Goal: Information Seeking & Learning: Understand process/instructions

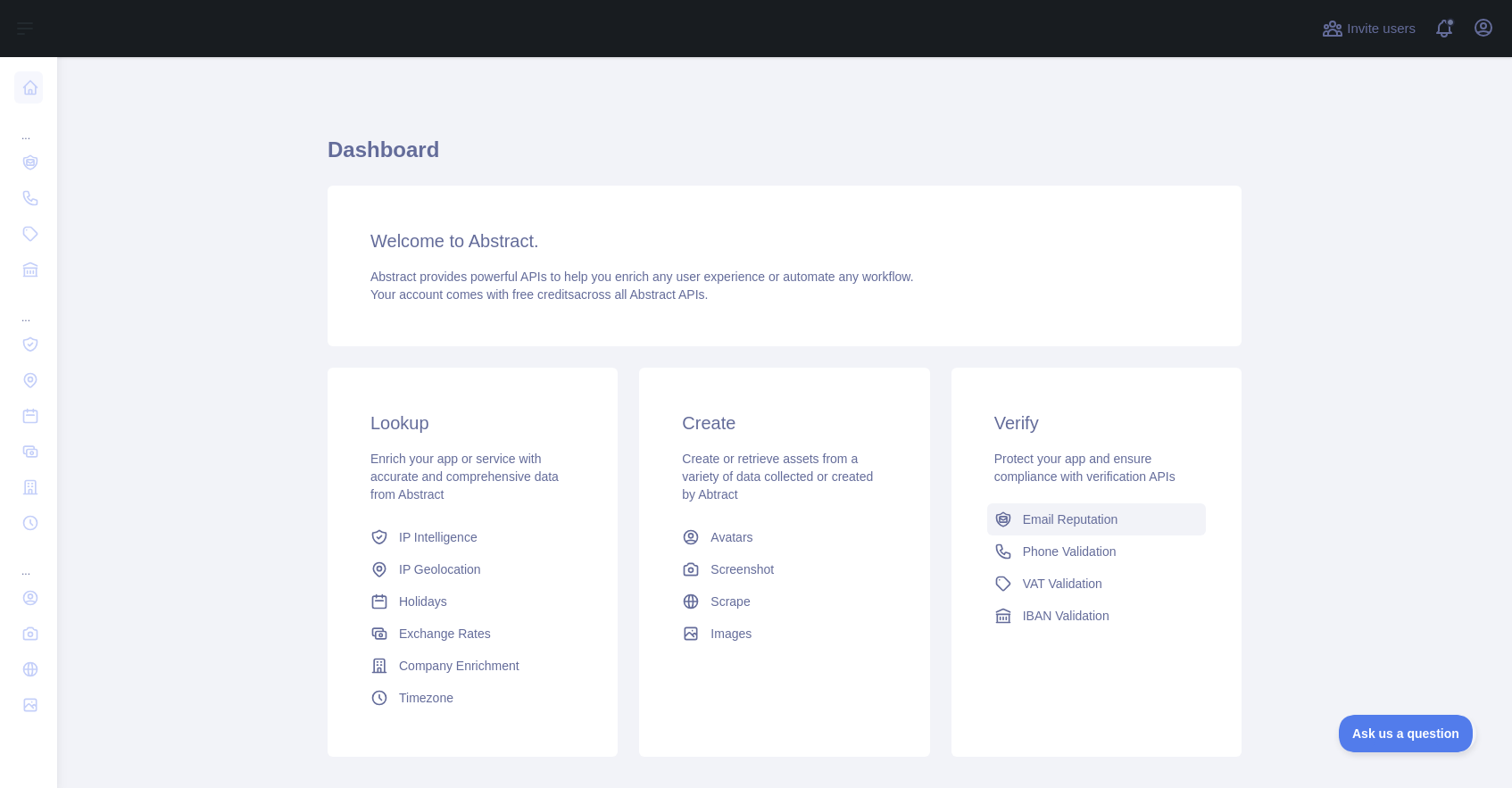
click at [1018, 518] on link "Email Reputation" at bounding box center [1096, 519] width 219 height 32
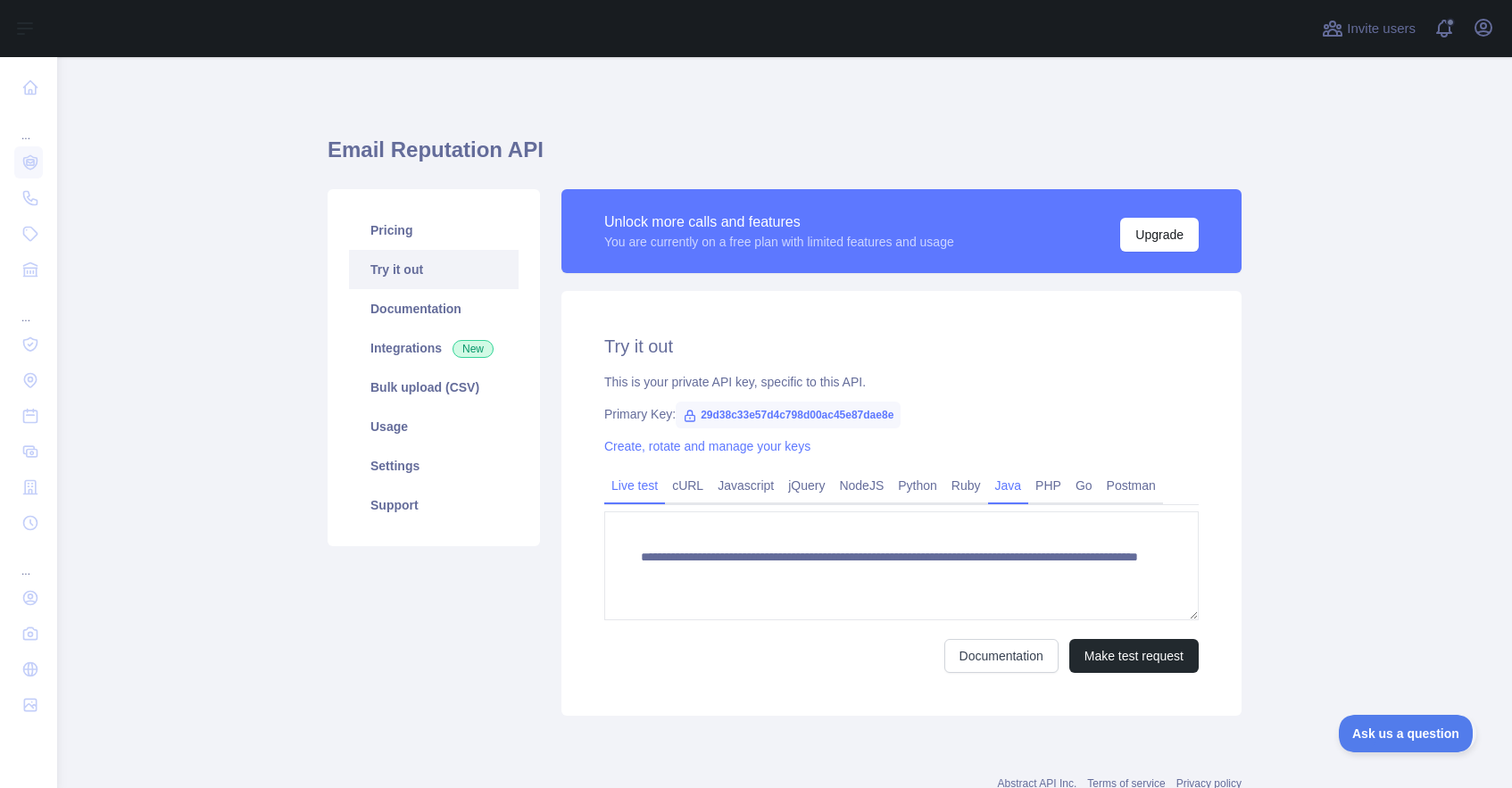
click at [994, 489] on link "Java" at bounding box center [1008, 485] width 41 height 28
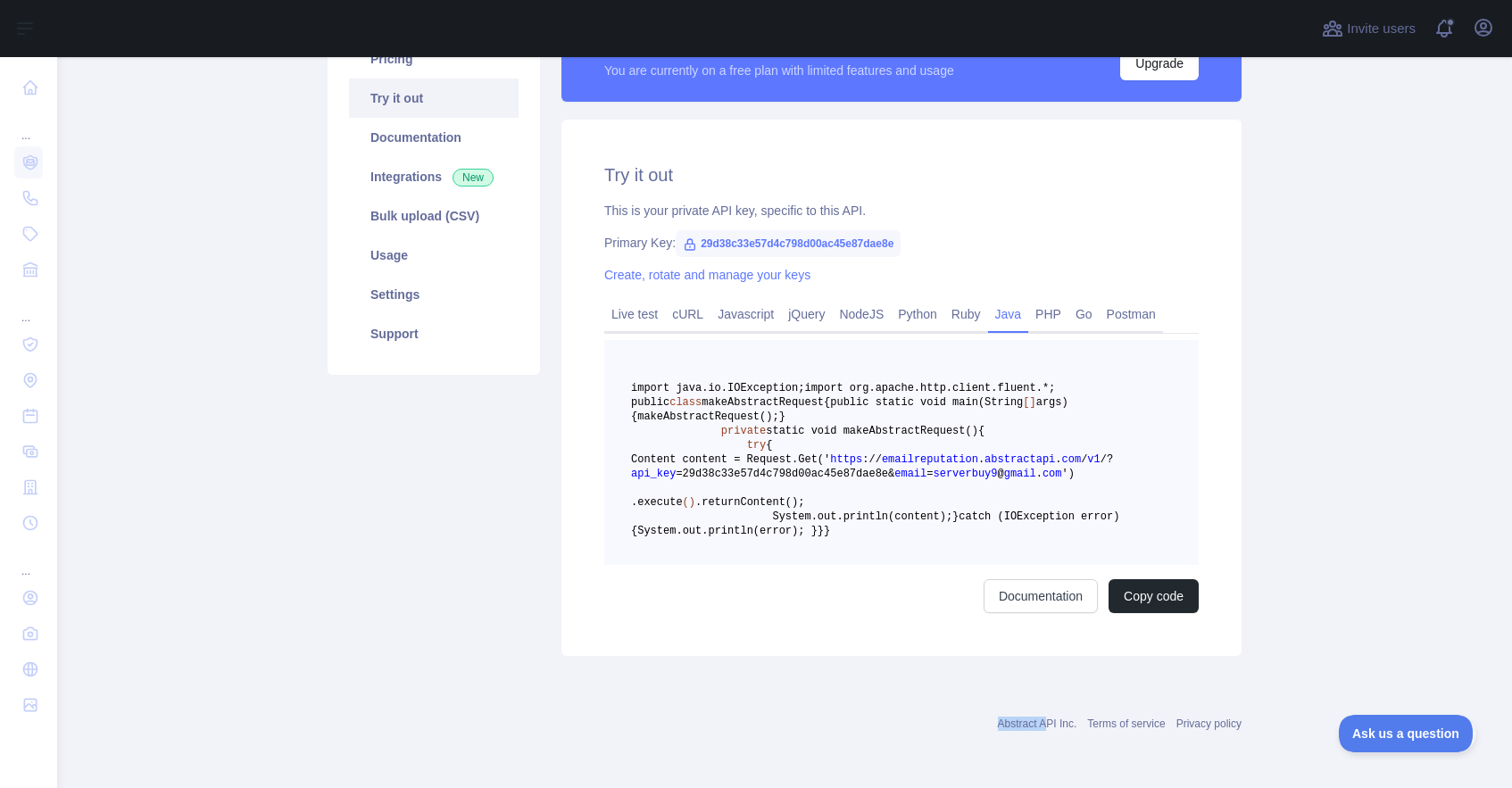
scroll to position [331, 0]
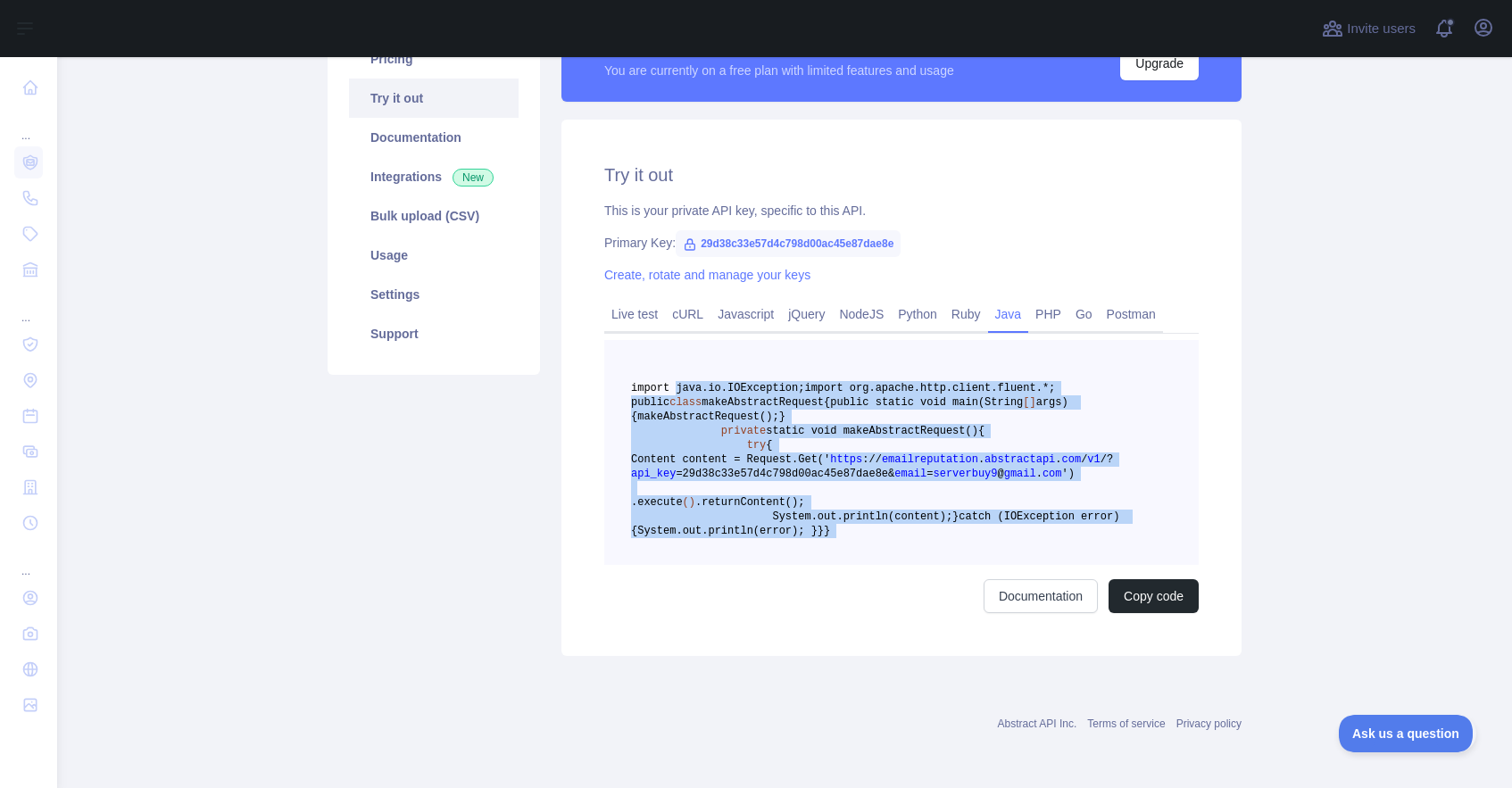
drag, startPoint x: 672, startPoint y: 446, endPoint x: 976, endPoint y: 599, distance: 340.3
click at [976, 564] on pre "import java.io.IOException; import org.apache.http.client.fluent.*; public clas…" at bounding box center [901, 452] width 595 height 225
copy code "import java.io.IOException; import org.apache.http.client.fluent.*; public clas…"
click at [1018, 613] on link "Documentation" at bounding box center [1040, 596] width 114 height 34
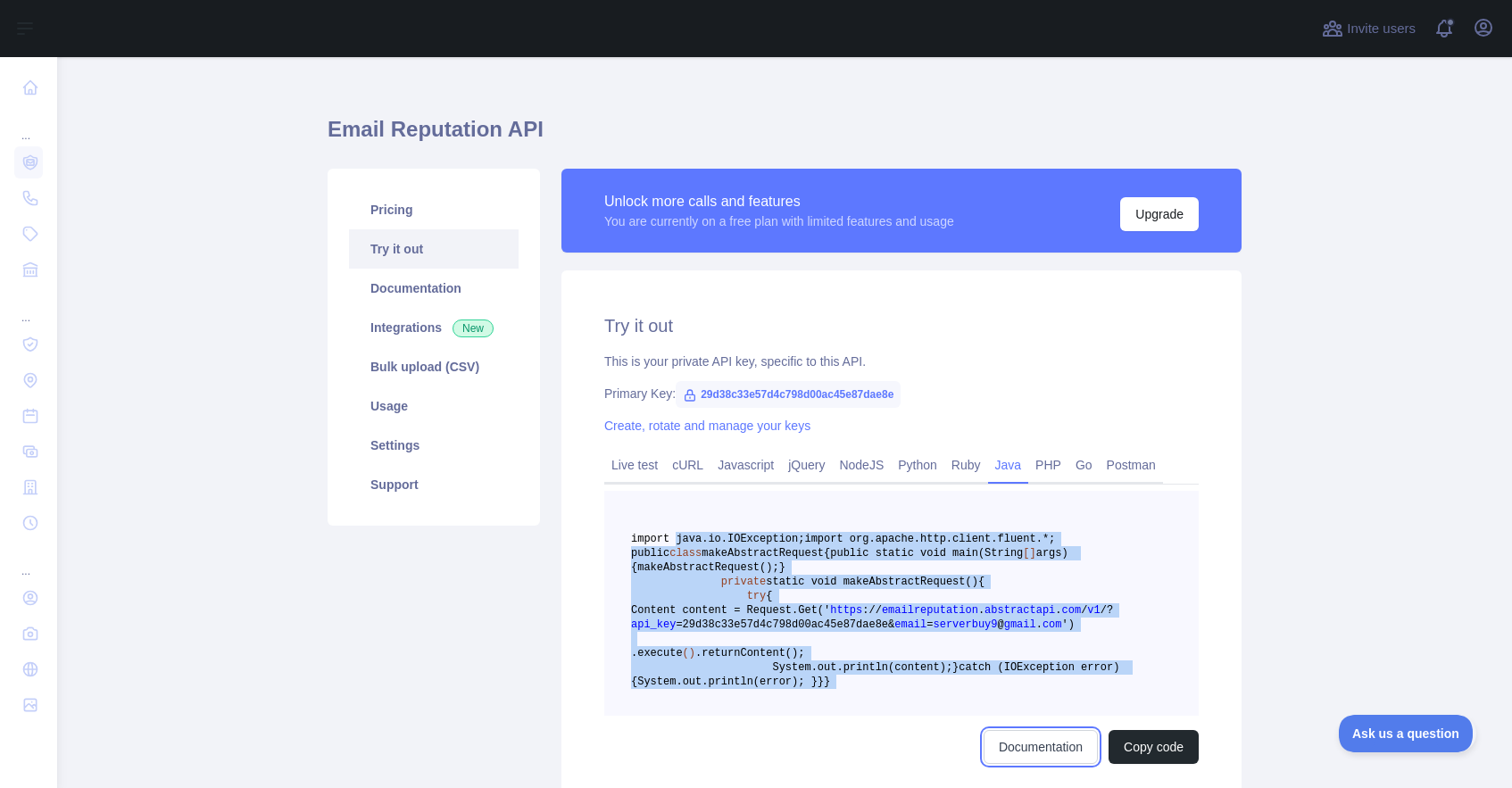
scroll to position [0, 0]
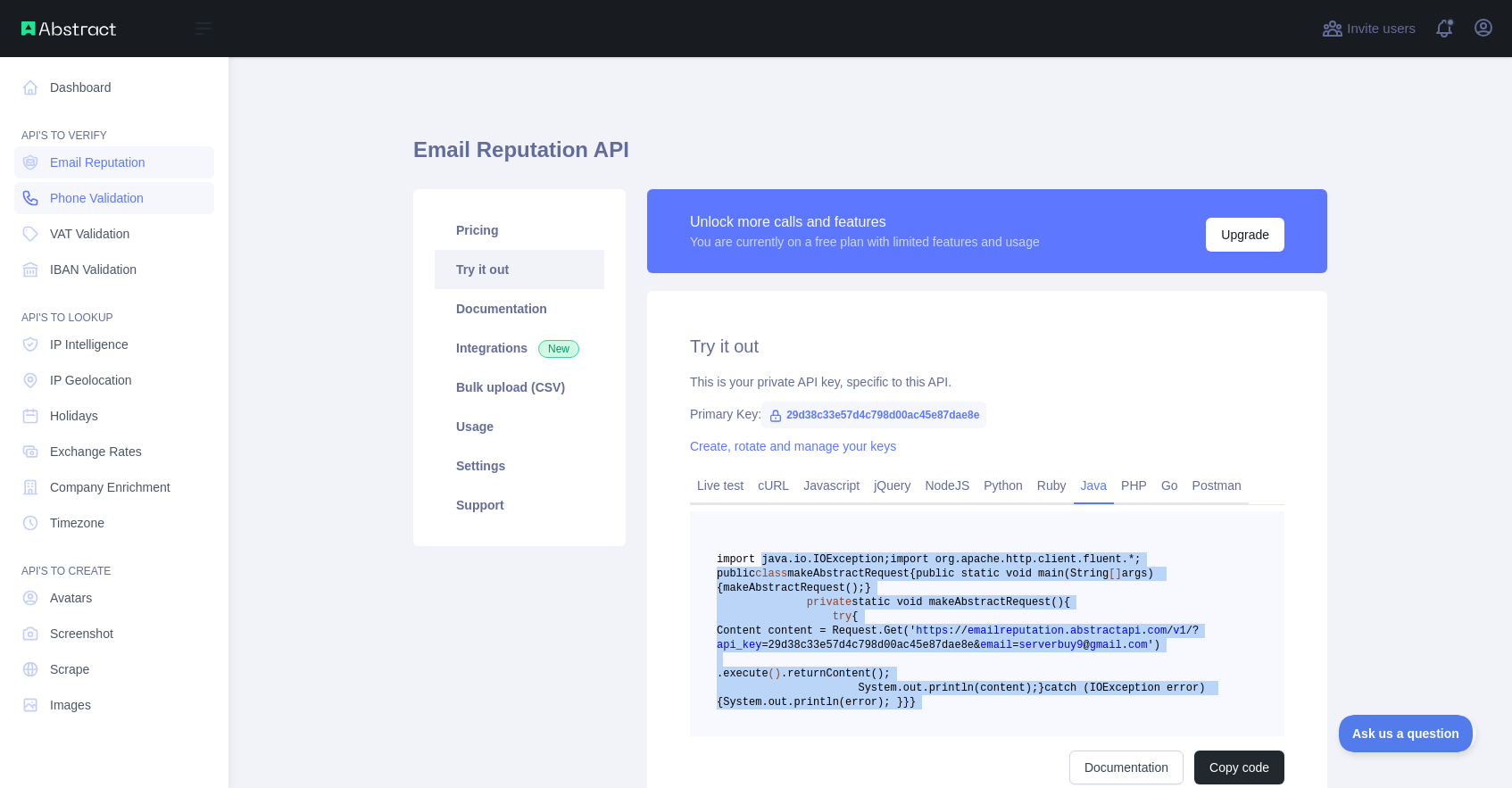
click at [123, 199] on span "Phone Validation" at bounding box center [96, 197] width 94 height 18
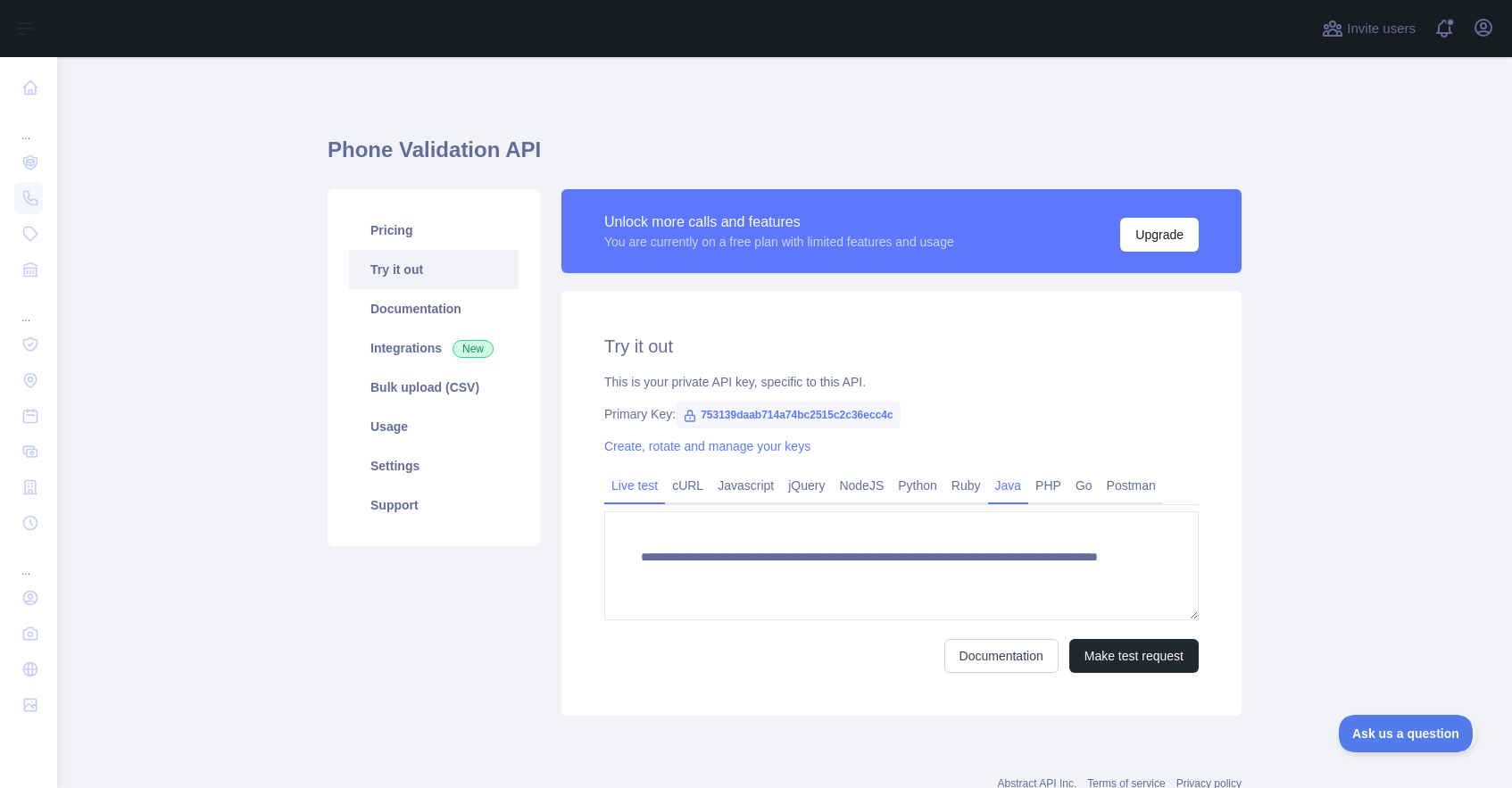
click at [989, 489] on link "Java" at bounding box center [1008, 485] width 41 height 28
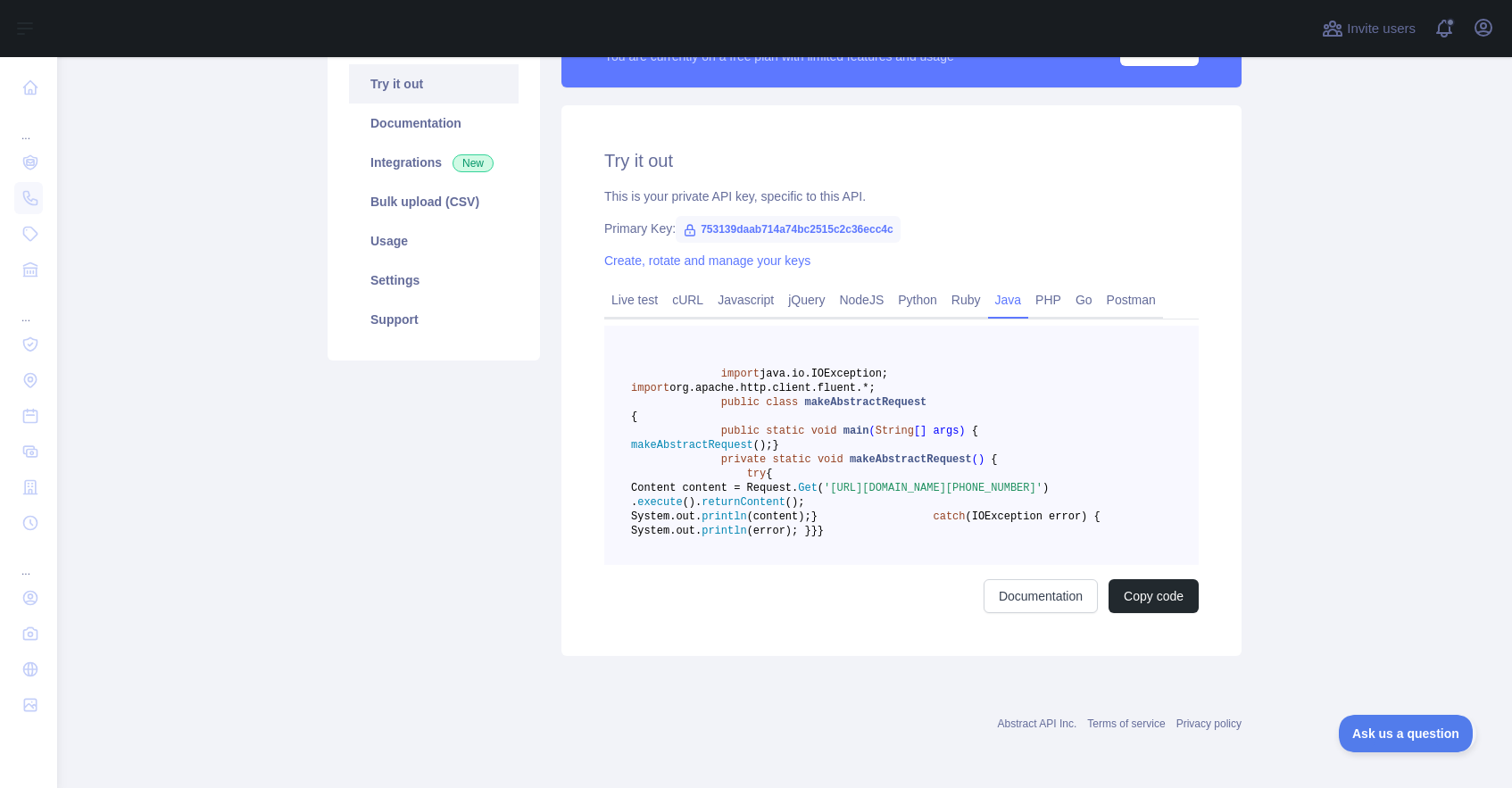
scroll to position [337, 0]
drag, startPoint x: 813, startPoint y: 559, endPoint x: 688, endPoint y: 222, distance: 359.4
click at [688, 326] on pre "import java.io.IOException; import org.apache.http.client.fluent.*; public clas…" at bounding box center [901, 445] width 595 height 239
copy code "import java.io.IOException; import org.apache.http.client.fluent.*; public clas…"
click at [1015, 613] on link "Documentation" at bounding box center [1040, 596] width 114 height 34
